Goal: Transaction & Acquisition: Purchase product/service

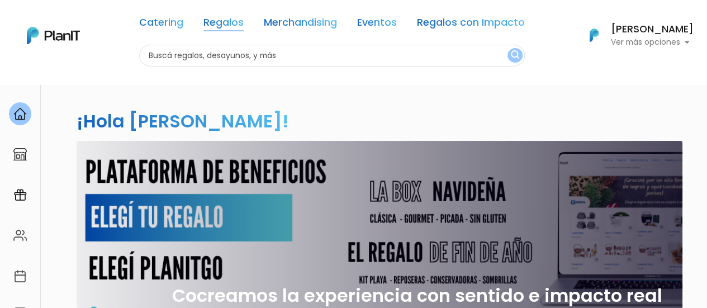
click at [236, 23] on link "Regalos" at bounding box center [223, 24] width 40 height 13
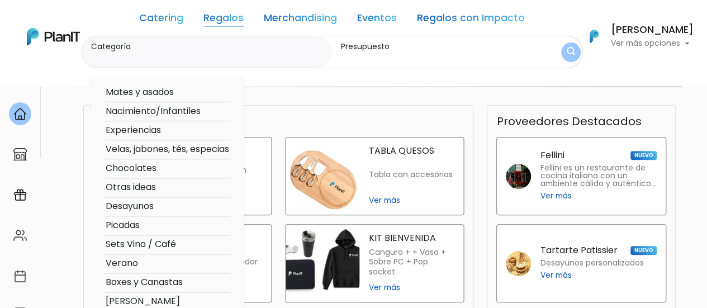
scroll to position [279, 0]
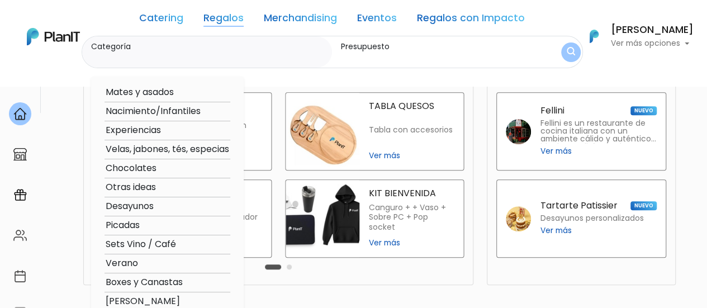
drag, startPoint x: 409, startPoint y: 46, endPoint x: 387, endPoint y: 50, distance: 22.7
click at [409, 46] on label "Presupuesto" at bounding box center [434, 47] width 187 height 12
click at [409, 52] on input "Presupuesto" at bounding box center [434, 57] width 187 height 11
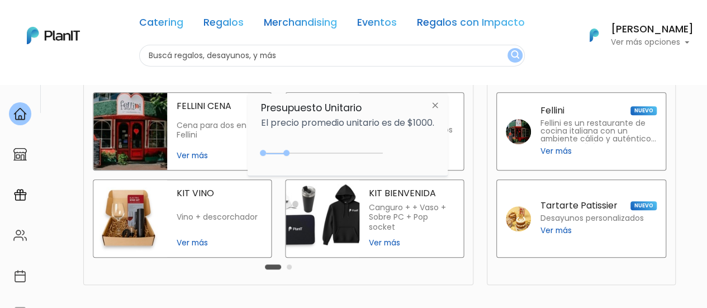
click at [383, 50] on input "text" at bounding box center [331, 56] width 385 height 22
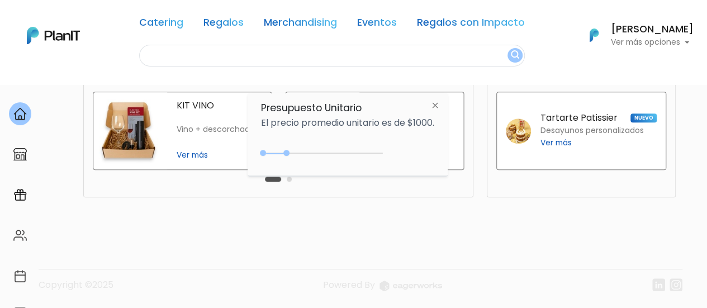
scroll to position [368, 0]
drag, startPoint x: 284, startPoint y: 153, endPoint x: 276, endPoint y: 153, distance: 8.4
click at [276, 153] on div "0 : 450 0 450" at bounding box center [323, 155] width 117 height 11
click at [272, 156] on div "0 : 300 0 300" at bounding box center [323, 155] width 117 height 11
click at [430, 226] on footer "Copyright ©2025 Powered By" at bounding box center [353, 262] width 670 height 94
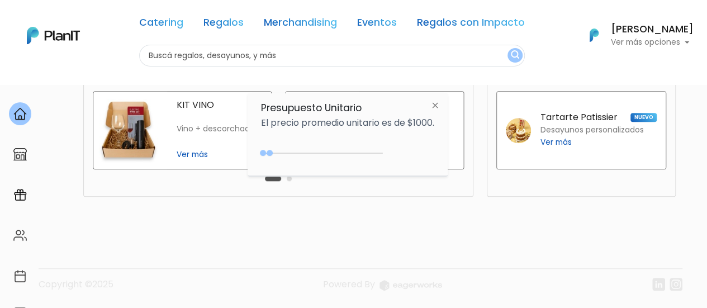
click at [434, 103] on img at bounding box center [435, 106] width 21 height 20
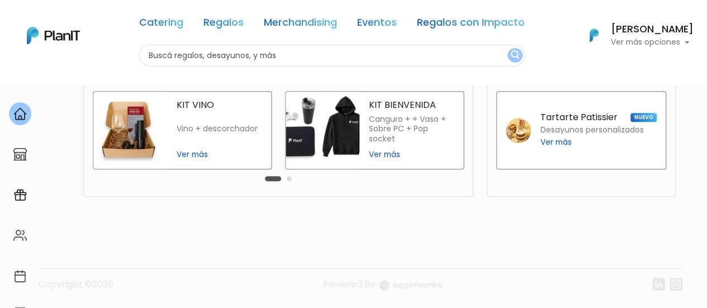
click at [232, 23] on link "Regalos" at bounding box center [223, 24] width 40 height 13
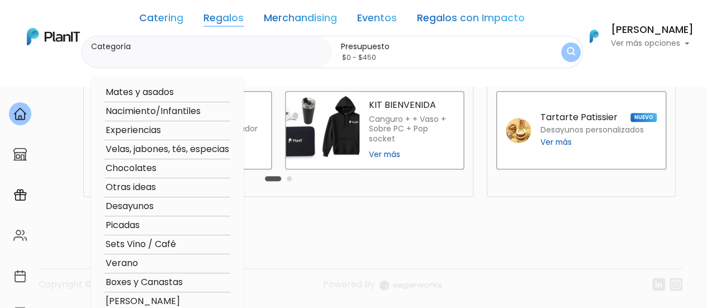
click at [140, 262] on option "Verano" at bounding box center [167, 263] width 126 height 14
type input "Verano"
type input "$0 - $1000"
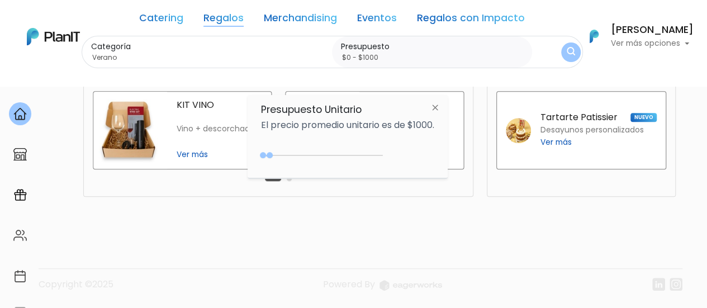
click at [429, 208] on div "¡Hola Cecilia Franco! slide 1 of 1 Cocreamos la experiencia con sentido e impac…" at bounding box center [353, 12] width 707 height 592
click at [436, 107] on img at bounding box center [435, 107] width 21 height 20
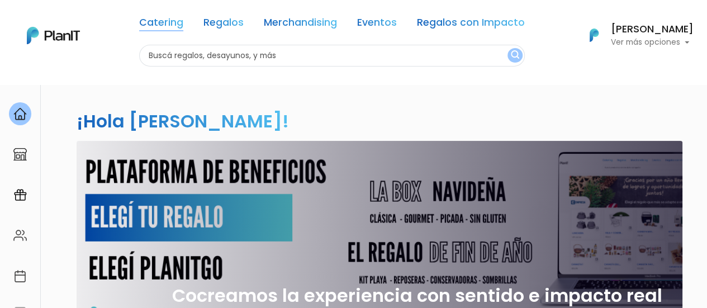
click at [156, 20] on link "Catering" at bounding box center [161, 24] width 44 height 13
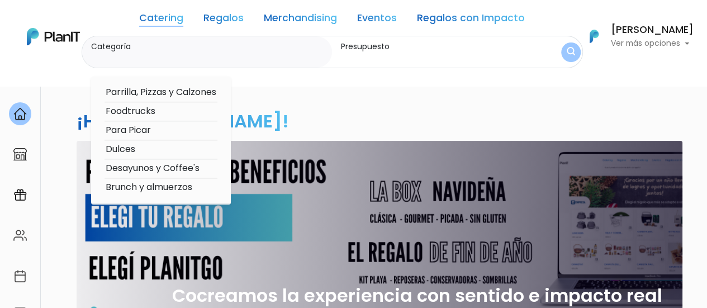
click at [244, 22] on link "Regalos" at bounding box center [223, 19] width 40 height 13
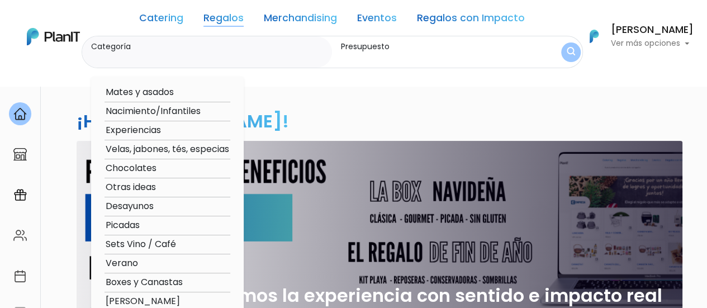
click at [138, 262] on option "Verano" at bounding box center [167, 263] width 126 height 14
type input "Verano"
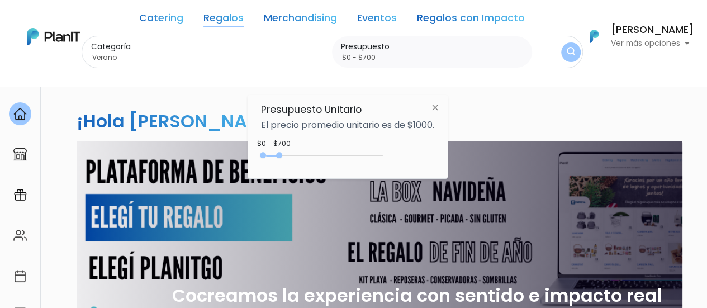
type input "$0 - $650"
drag, startPoint x: 285, startPoint y: 153, endPoint x: 280, endPoint y: 154, distance: 5.6
click at [280, 154] on div at bounding box center [278, 155] width 6 height 6
click at [436, 104] on img at bounding box center [435, 107] width 21 height 20
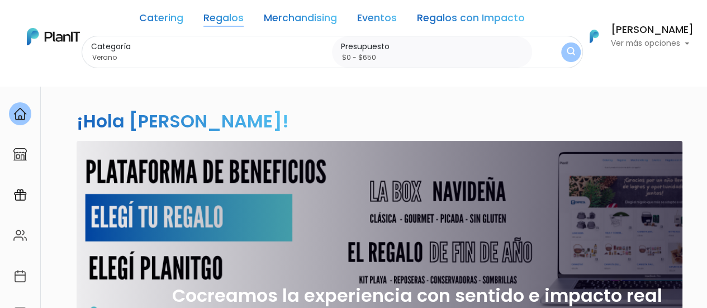
click at [570, 45] on button "submit" at bounding box center [570, 52] width 22 height 22
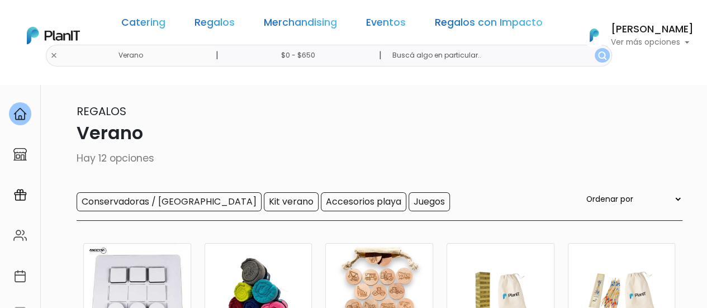
scroll to position [112, 0]
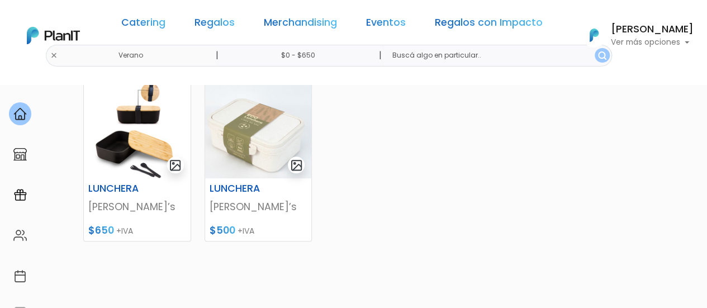
scroll to position [559, 0]
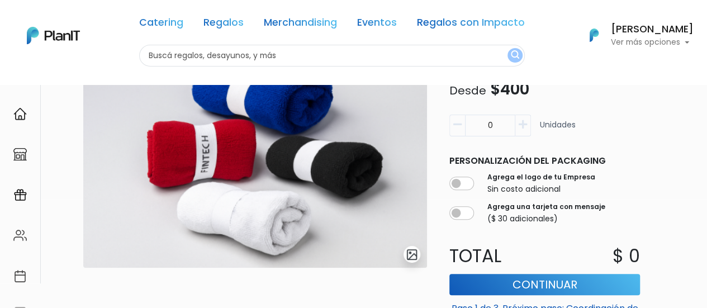
scroll to position [112, 0]
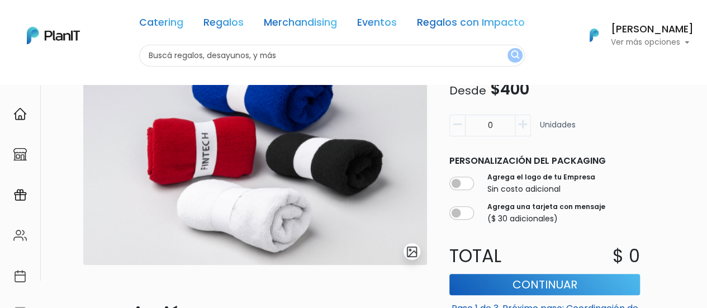
drag, startPoint x: 500, startPoint y: 126, endPoint x: 480, endPoint y: 127, distance: 20.1
click at [480, 127] on input "0" at bounding box center [490, 126] width 50 height 22
type input "200"
click at [619, 137] on div "200 Unidades" at bounding box center [544, 130] width 190 height 31
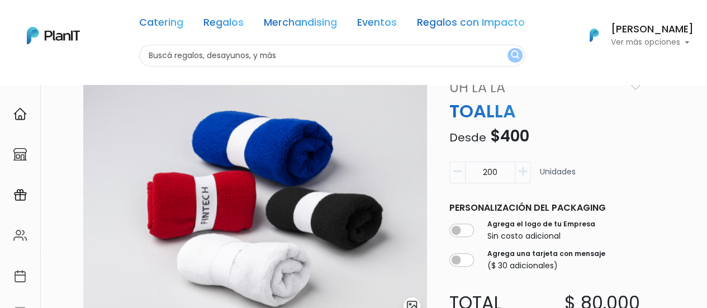
scroll to position [0, 0]
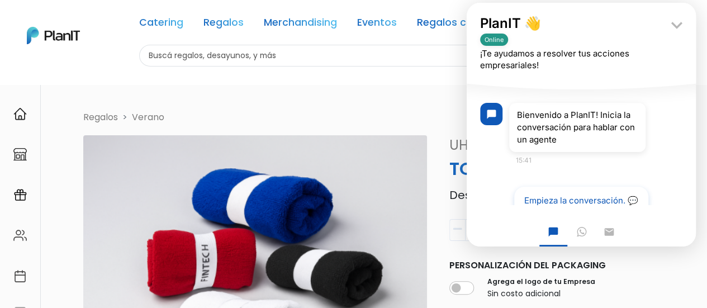
click at [584, 231] on icon "WhatsApp" at bounding box center [581, 231] width 9 height 11
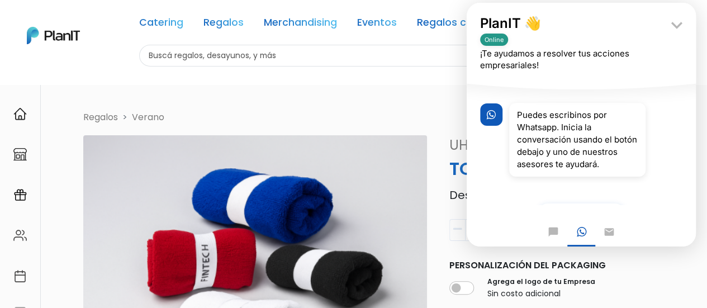
drag, startPoint x: 579, startPoint y: 235, endPoint x: 541, endPoint y: 159, distance: 84.9
click at [579, 235] on icon "WhatsApp" at bounding box center [581, 231] width 9 height 11
click at [487, 116] on icon at bounding box center [491, 114] width 9 height 11
click at [655, 183] on div "Puedes escribinos por Whatsapp. Inicia la conversación usando el botón debajo y…" at bounding box center [581, 139] width 202 height 87
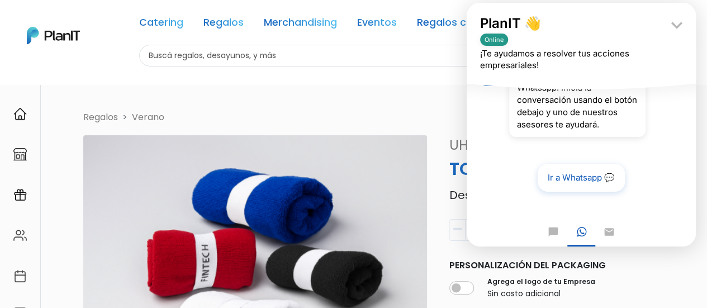
click at [597, 177] on link "Ir a Whatsapp 💬" at bounding box center [581, 177] width 91 height 29
click at [677, 24] on icon "keyboard_arrow_down" at bounding box center [676, 25] width 22 height 22
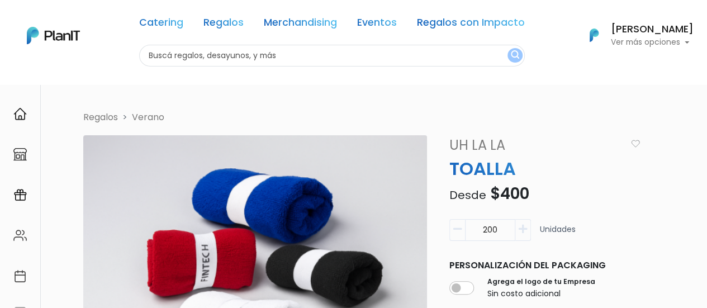
click at [684, 45] on p "Ver más opciones" at bounding box center [652, 43] width 83 height 8
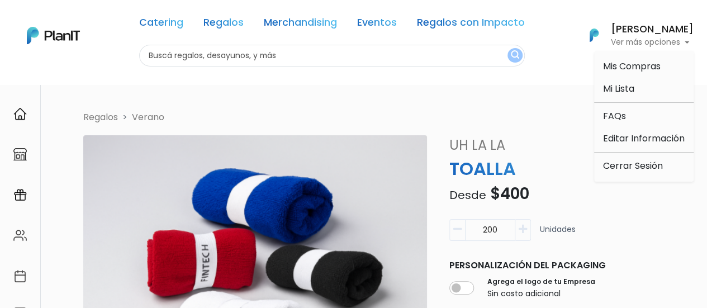
click at [549, 81] on nav "Catering Regalos Merchandising Eventos Regalos con Impacto Catering Regalos Mer…" at bounding box center [353, 42] width 707 height 84
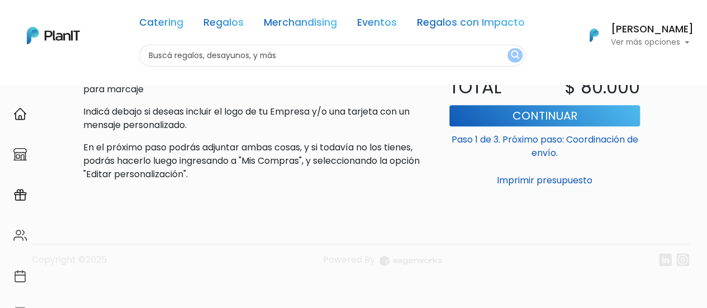
scroll to position [394, 0]
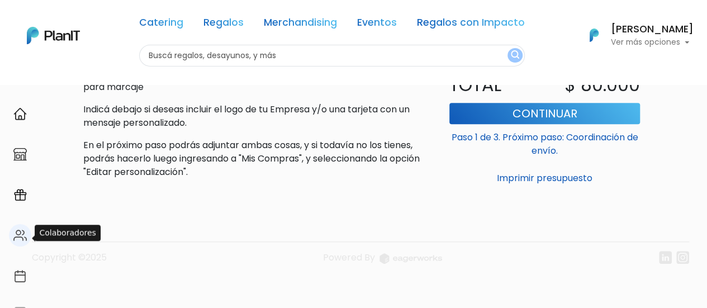
click at [21, 227] on div at bounding box center [20, 235] width 22 height 23
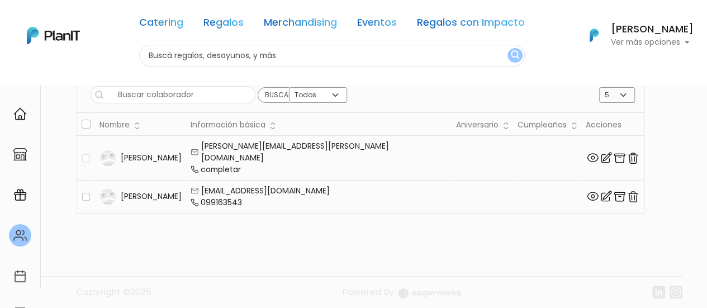
scroll to position [112, 0]
